Goal: Information Seeking & Learning: Learn about a topic

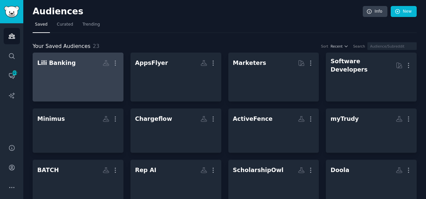
click at [52, 72] on div at bounding box center [78, 80] width 82 height 23
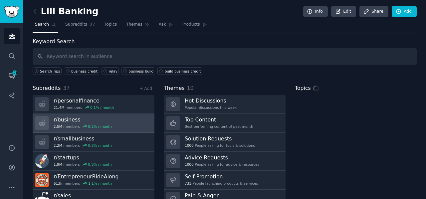
click at [100, 124] on div "0.2 % / month" at bounding box center [100, 126] width 24 height 5
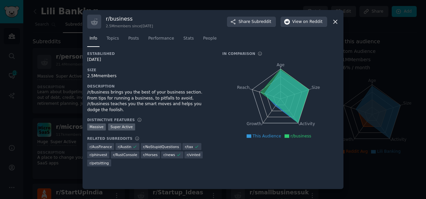
click at [334, 22] on icon at bounding box center [335, 22] width 4 height 4
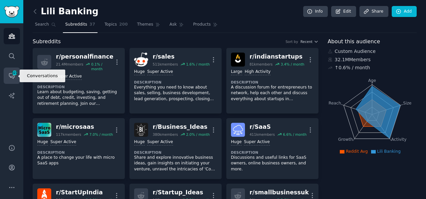
click at [11, 74] on icon "Sidebar" at bounding box center [11, 75] width 7 height 7
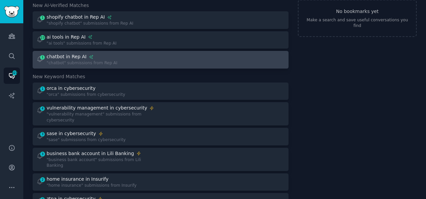
scroll to position [42, 0]
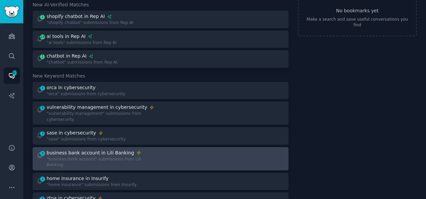
click at [139, 149] on div "business bank account in Lili Banking" at bounding box center [101, 152] width 109 height 7
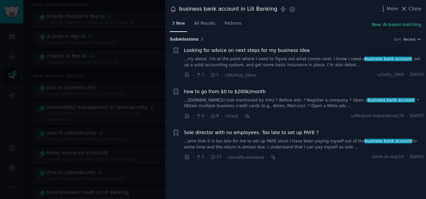
click at [291, 63] on link "...rry about. I’m at the point where I need to figure out what comes next. I kn…" at bounding box center [304, 62] width 240 height 12
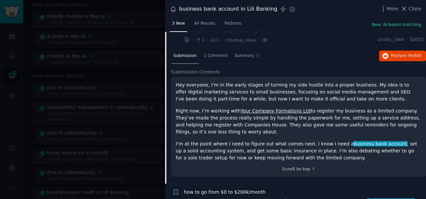
scroll to position [101, 0]
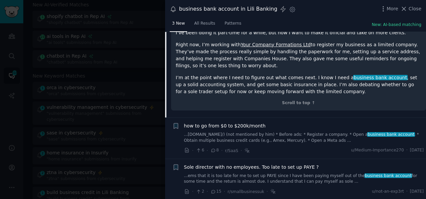
click at [273, 136] on link "...[DOMAIN_NAME]/) (not mentioned by him) * Before ads: * Register a company. *…" at bounding box center [304, 138] width 240 height 12
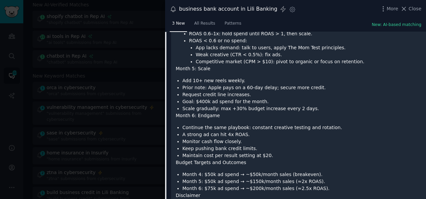
scroll to position [632, 0]
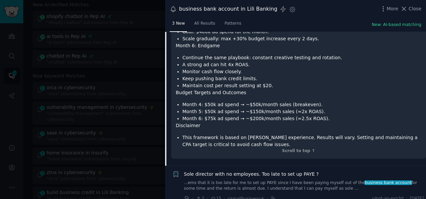
click at [253, 180] on link "...ems that it is too late for me to set up PAYE since I have been paying mysel…" at bounding box center [304, 186] width 240 height 12
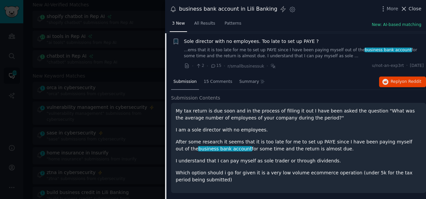
click at [410, 10] on span "Close" at bounding box center [415, 8] width 13 height 7
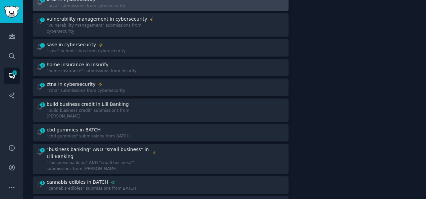
scroll to position [144, 0]
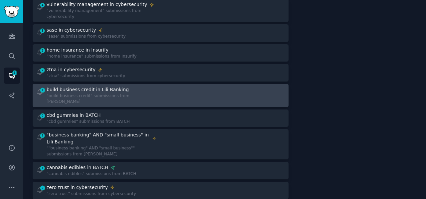
click at [129, 93] on div ""build business credit" submissions from [PERSON_NAME]" at bounding box center [101, 99] width 109 height 12
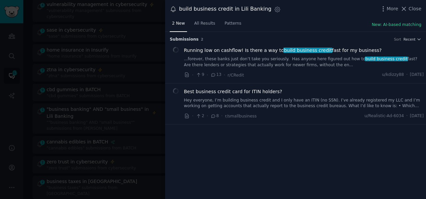
click at [257, 55] on div "Running low on cashflow! Is there a way to build business credit fast for my bu…" at bounding box center [304, 57] width 240 height 21
click at [261, 58] on link "...forever, these banks just don’t take you seriously. Has anyone here figured …" at bounding box center [304, 62] width 240 height 12
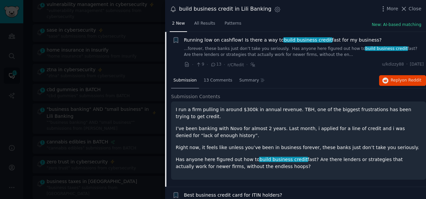
scroll to position [38, 0]
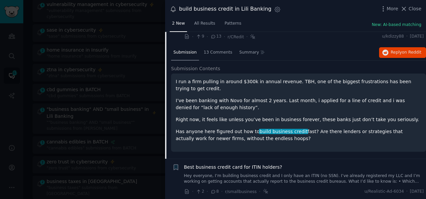
click at [265, 169] on span "Best business credit card for ITIN holders?" at bounding box center [233, 167] width 98 height 7
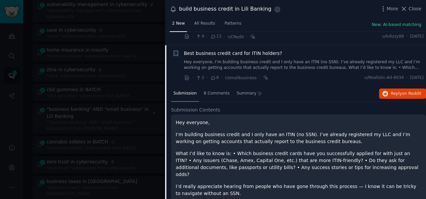
scroll to position [51, 0]
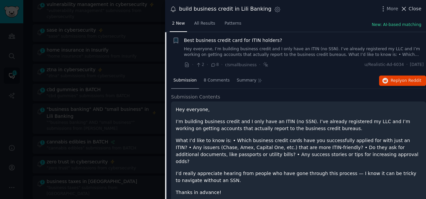
click at [406, 10] on icon at bounding box center [403, 8] width 7 height 7
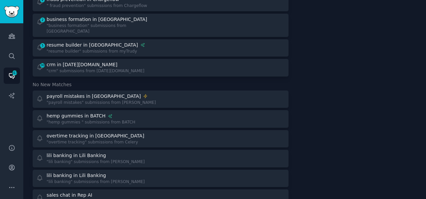
scroll to position [666, 0]
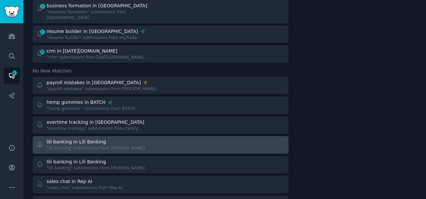
click at [106, 138] on div "lili banking in Lili Banking" at bounding box center [96, 141] width 98 height 7
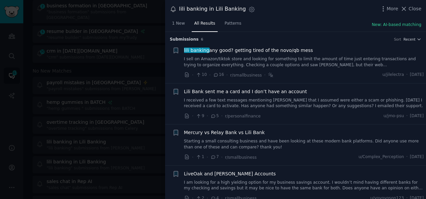
click at [269, 61] on link "I sell on Amazon/tiktok store and looking for something to limit the amount of …" at bounding box center [304, 62] width 240 height 12
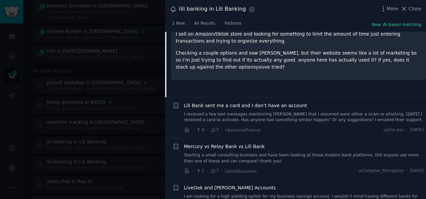
scroll to position [86, 0]
click at [295, 115] on link "I received a few text messages mentioning [PERSON_NAME] that I assumed were eit…" at bounding box center [304, 117] width 240 height 12
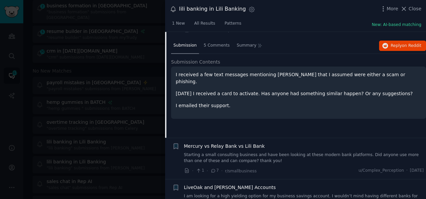
scroll to position [51, 0]
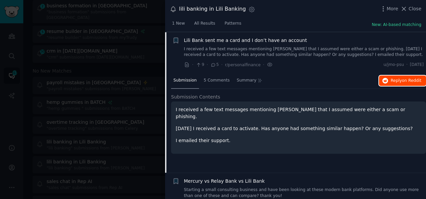
click at [389, 81] on button "Reply on Reddit" at bounding box center [402, 81] width 47 height 11
click at [405, 9] on icon at bounding box center [404, 9] width 4 height 4
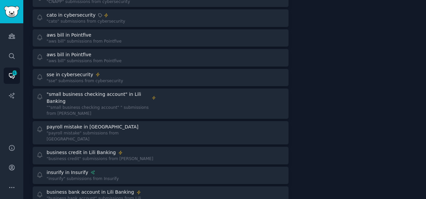
scroll to position [936, 0]
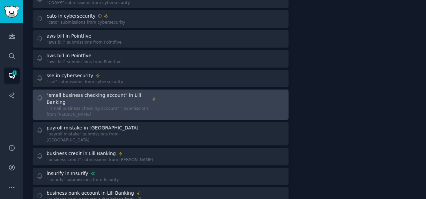
click at [119, 106] on div """small business checking account" " submissions from [PERSON_NAME]" at bounding box center [101, 112] width 109 height 12
